Goal: Task Accomplishment & Management: Complete application form

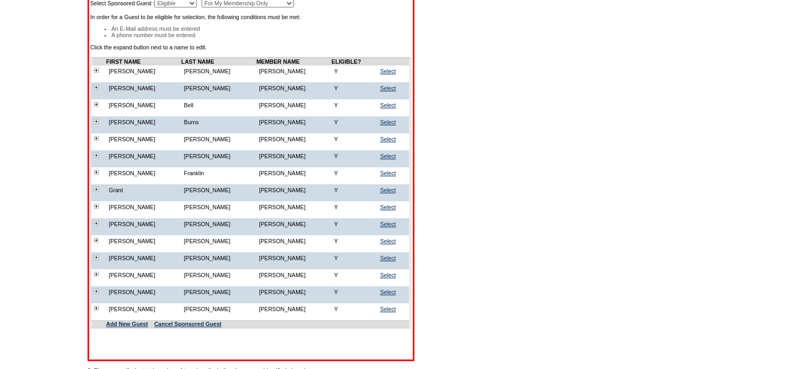
scroll to position [342, 0]
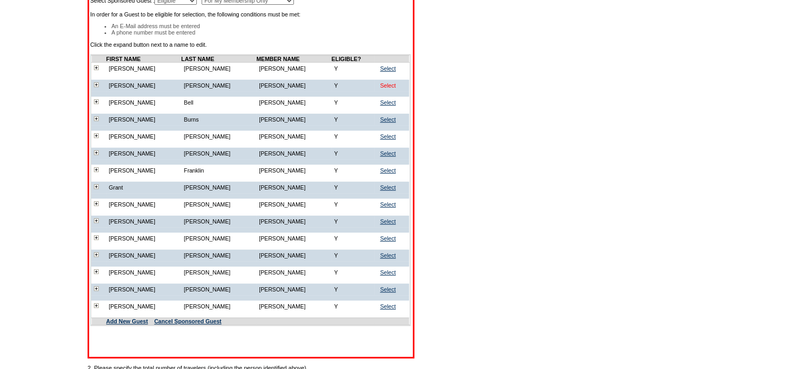
click at [389, 89] on link "Select" at bounding box center [388, 85] width 16 height 6
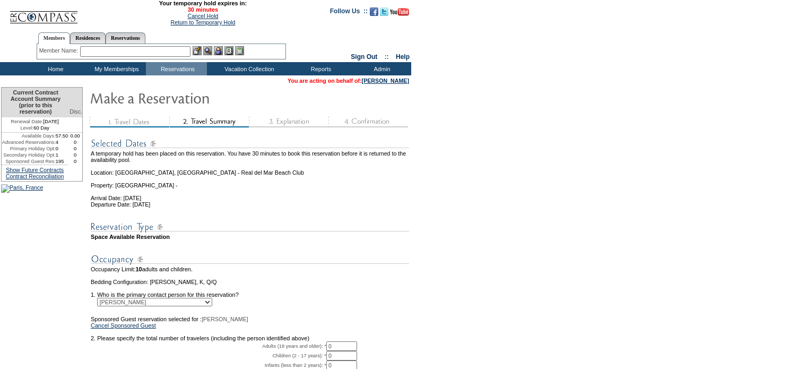
scroll to position [102, 0]
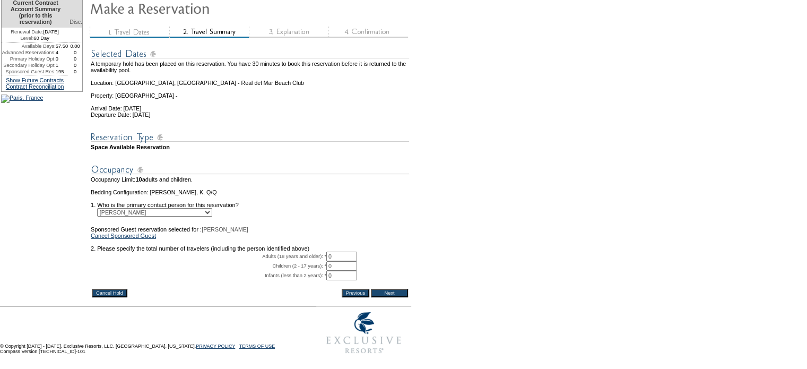
click at [348, 260] on input "0" at bounding box center [341, 256] width 31 height 10
type input "2"
click at [408, 297] on input "Next" at bounding box center [389, 293] width 37 height 8
